Goal: Find specific page/section: Find specific page/section

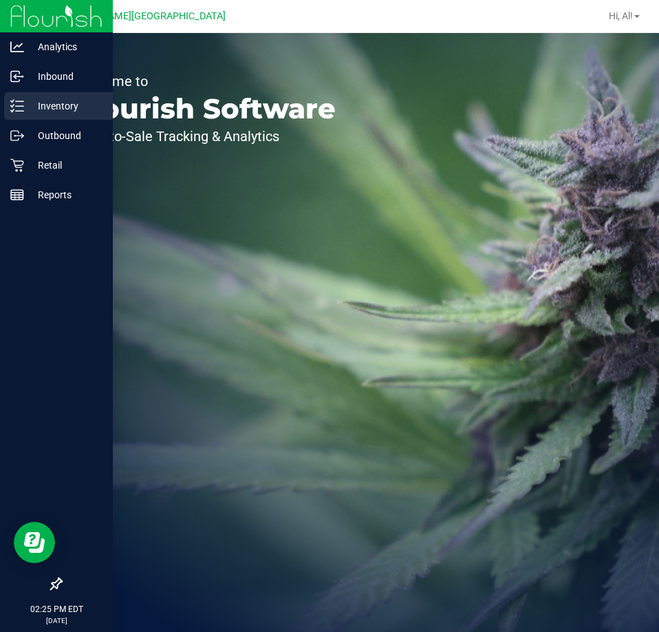
click at [28, 112] on p "Inventory" at bounding box center [65, 106] width 83 height 17
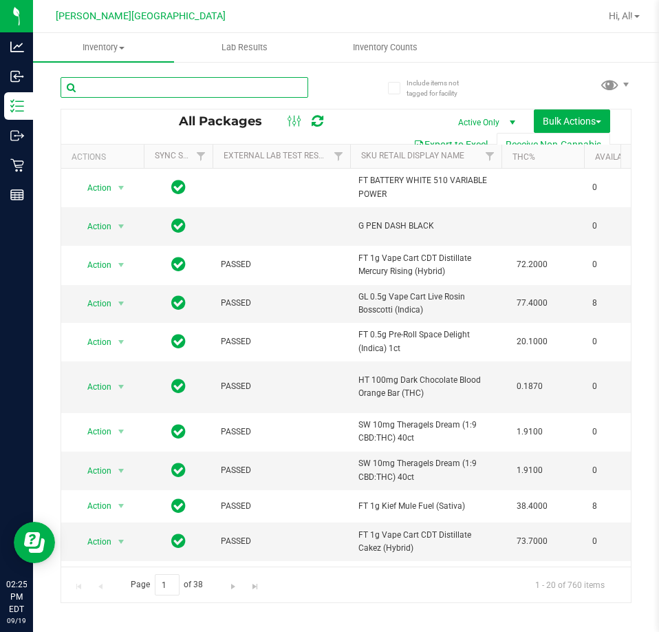
click at [272, 90] on input "text" at bounding box center [185, 87] width 248 height 21
type input "dso"
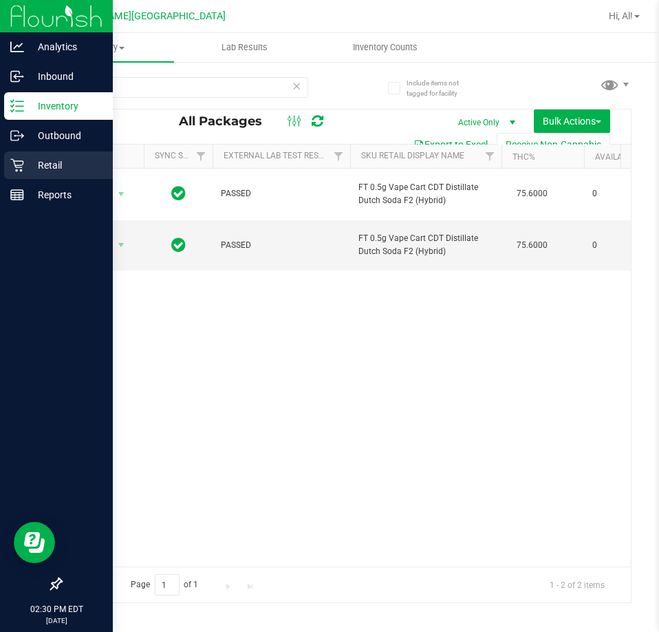
click at [33, 164] on p "Retail" at bounding box center [65, 165] width 83 height 17
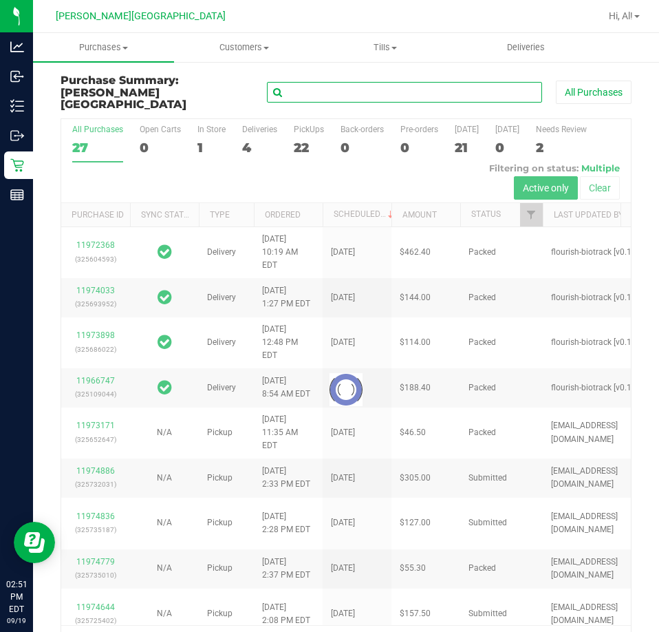
click at [330, 86] on input "text" at bounding box center [404, 92] width 275 height 21
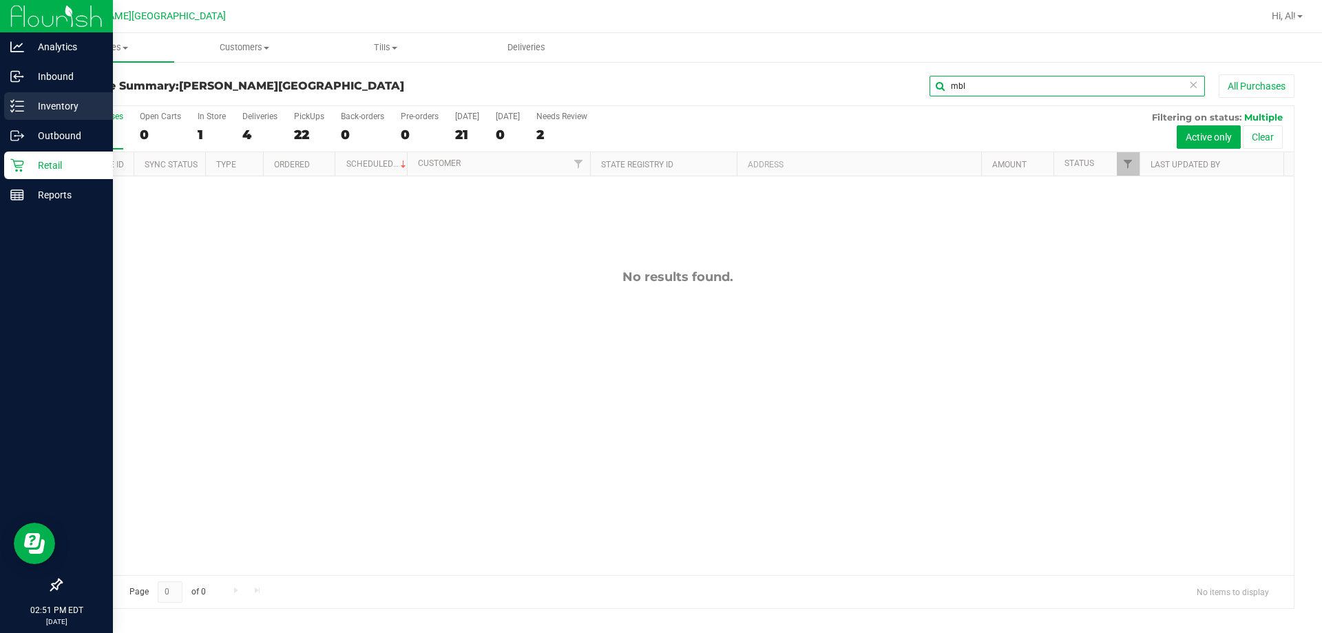
type input "mbl"
click at [27, 107] on p "Inventory" at bounding box center [65, 106] width 83 height 17
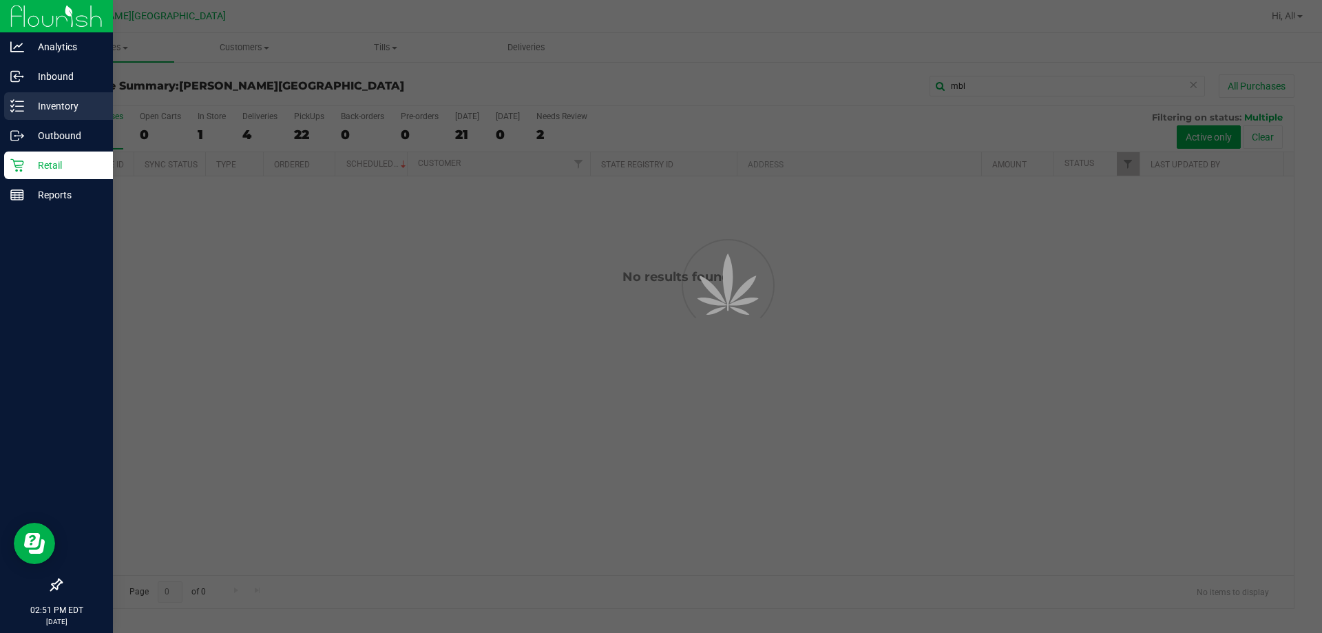
click at [27, 107] on p "Inventory" at bounding box center [65, 106] width 83 height 17
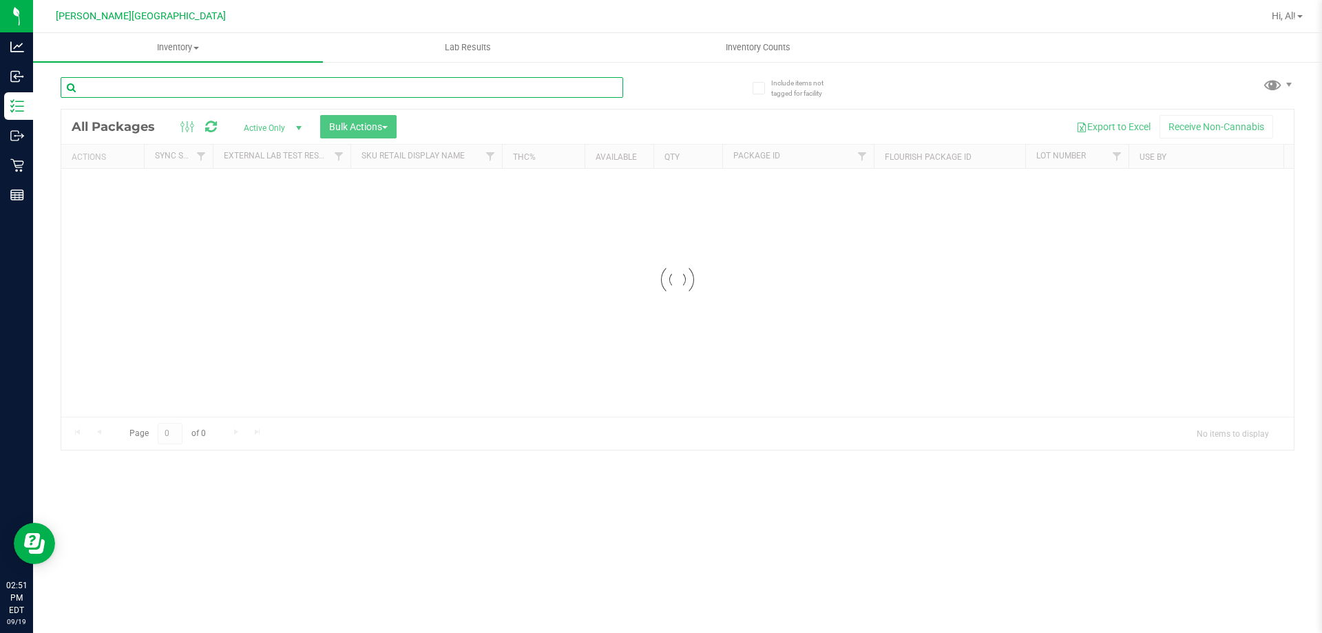
click at [238, 92] on input "text" at bounding box center [342, 87] width 562 height 21
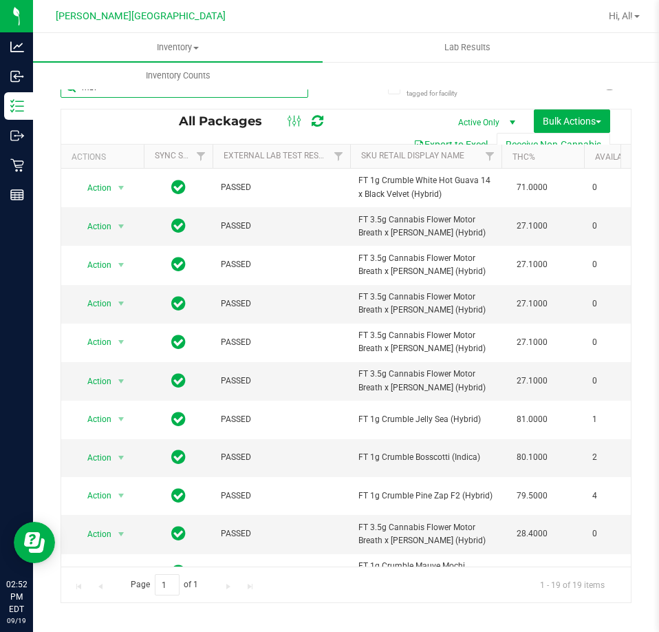
type input "mbl"
